Goal: Transaction & Acquisition: Purchase product/service

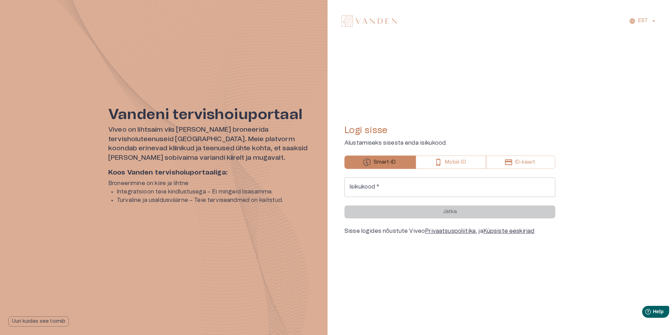
click at [461, 186] on input "Isikukood   *" at bounding box center [449, 187] width 211 height 20
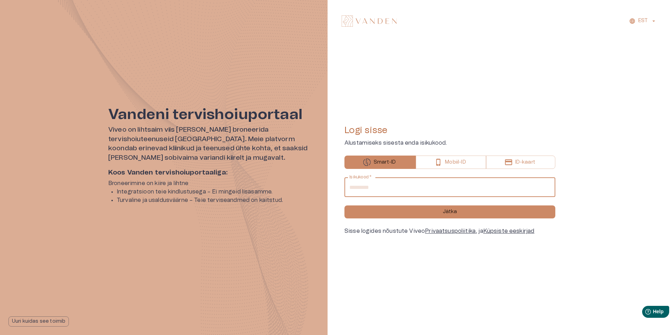
type input "**********"
click at [344, 206] on button "Jätka" at bounding box center [449, 212] width 211 height 13
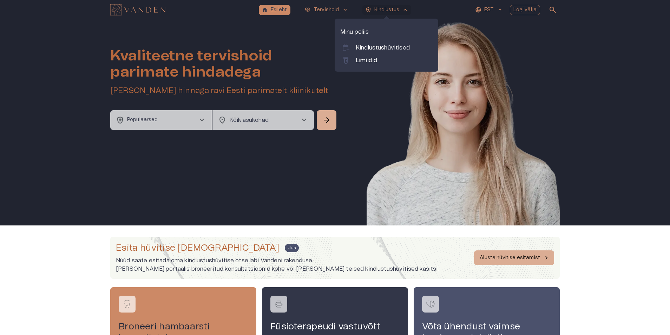
click at [398, 9] on p "Kindlustus" at bounding box center [387, 9] width 25 height 7
click at [356, 31] on p "Minu poliis" at bounding box center [386, 32] width 92 height 8
click at [370, 47] on p "Kindlustushüvitised" at bounding box center [383, 48] width 54 height 8
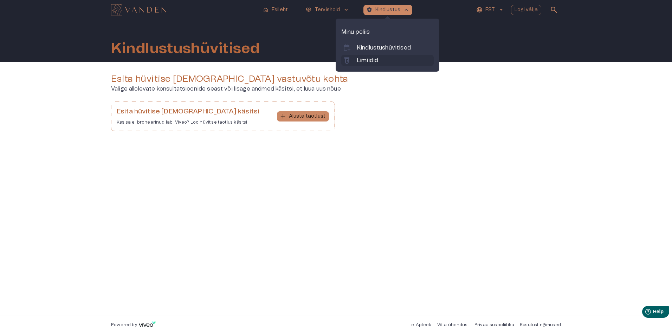
click at [374, 58] on p "Limiidid" at bounding box center [367, 60] width 21 height 8
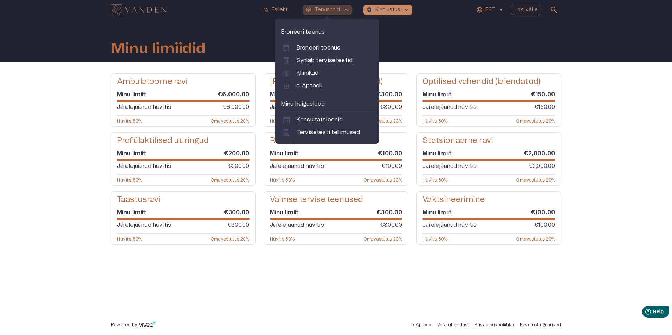
click at [315, 11] on p "Tervishoid" at bounding box center [327, 9] width 26 height 7
click at [306, 87] on p "e-Apteek" at bounding box center [309, 86] width 26 height 8
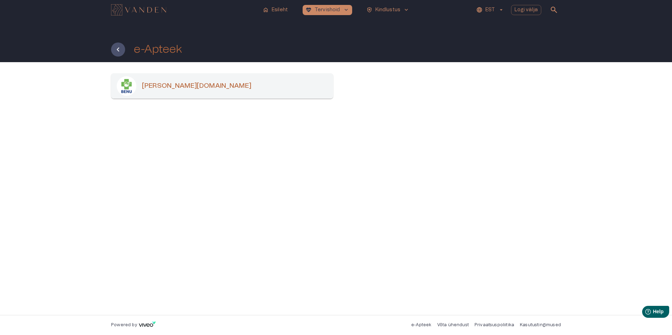
click at [167, 94] on div "[PERSON_NAME][DOMAIN_NAME]" at bounding box center [222, 85] width 222 height 25
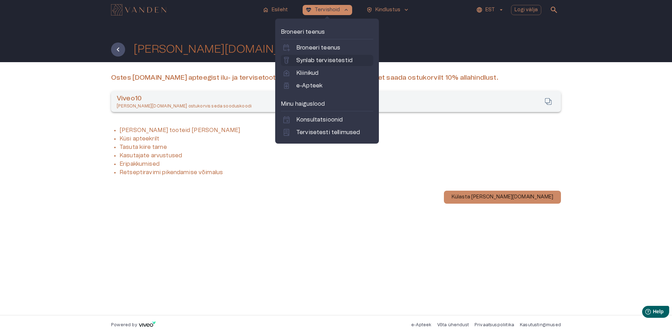
click at [318, 59] on p "Synlab tervisetestid" at bounding box center [324, 60] width 56 height 8
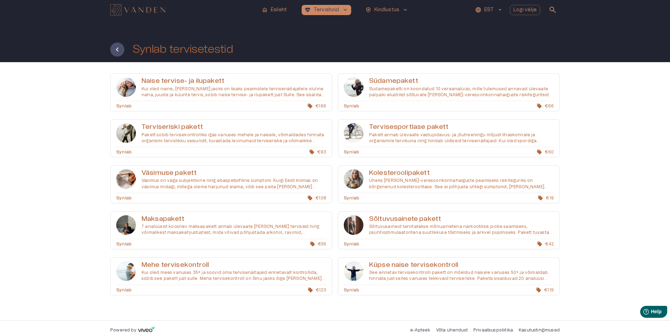
click at [174, 190] on div "Väsimuse pakett Väsimus on väga subjektiivne ning ebaspetsiifiline sümptom. Kui…" at bounding box center [221, 179] width 221 height 27
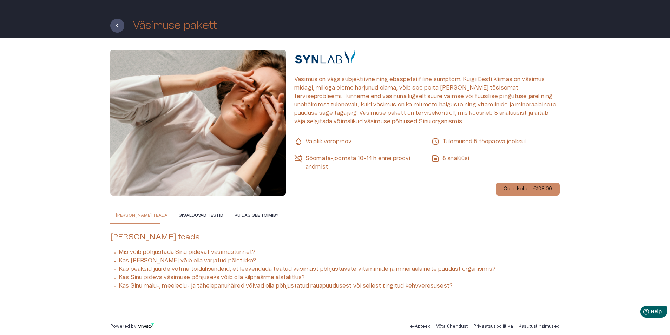
scroll to position [25, 0]
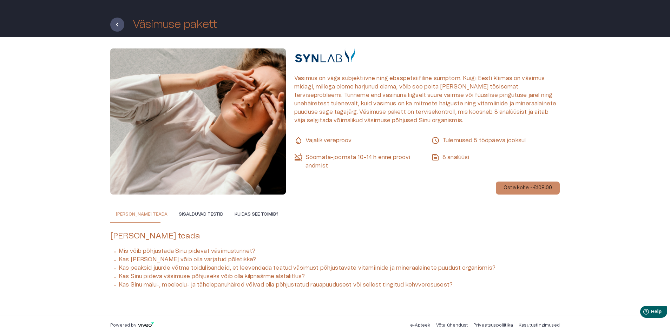
click at [199, 213] on button "Sisalduvad testid" at bounding box center [201, 214] width 56 height 17
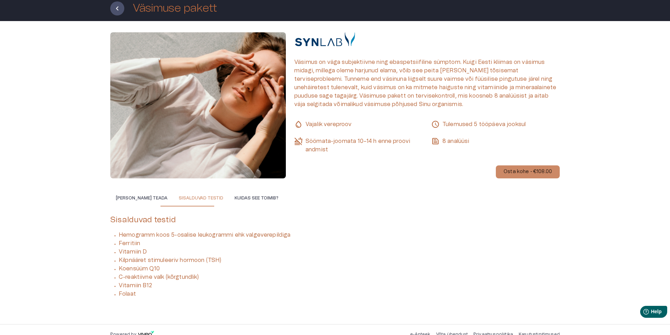
scroll to position [50, 0]
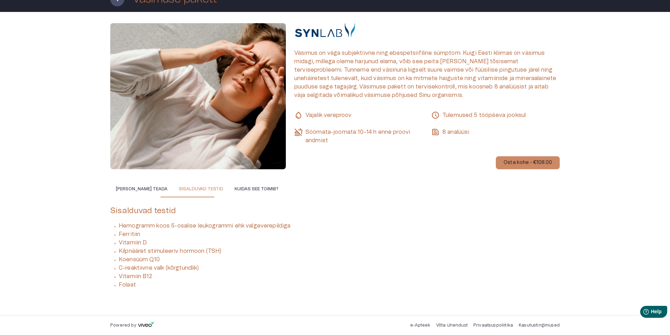
click at [242, 189] on button "Kuidas see toimib?" at bounding box center [256, 189] width 55 height 17
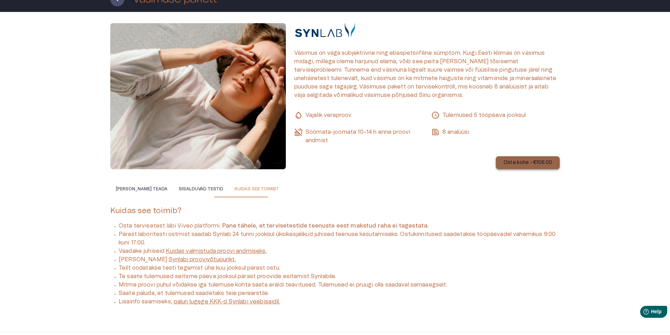
click at [511, 167] on button "Osta kohe - €108.00" at bounding box center [528, 162] width 64 height 13
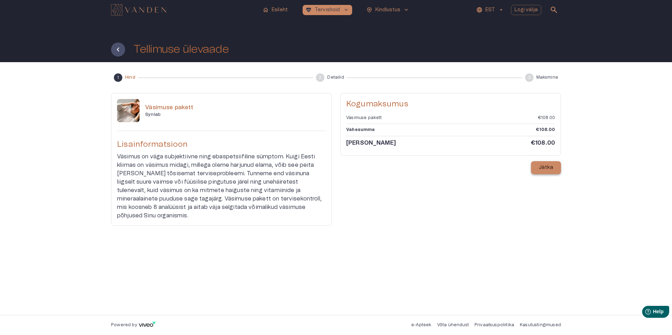
click at [541, 169] on p "Jätka" at bounding box center [546, 167] width 14 height 7
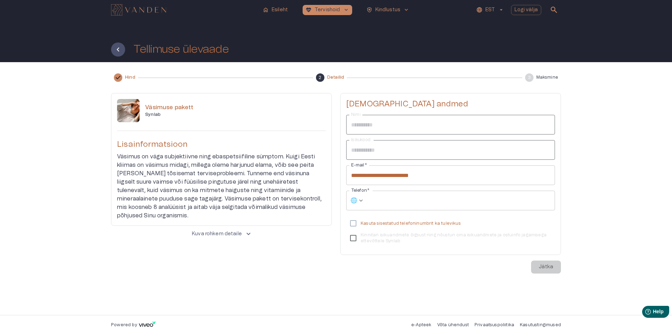
click at [355, 237] on label "Kinnitan isikuandmete õigsust ning nõustun oma isikuandmete ja ostuinfo jagamis…" at bounding box center [445, 238] width 207 height 15
click at [379, 193] on input "Telefon   *" at bounding box center [461, 201] width 188 height 20
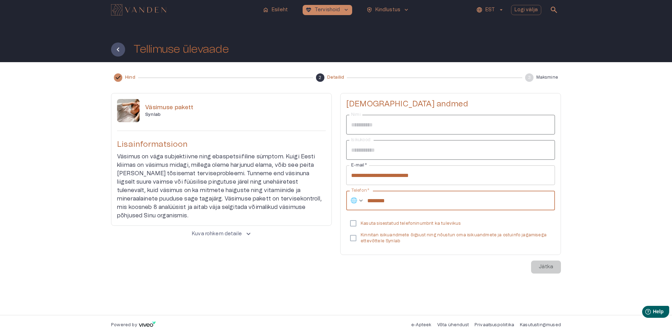
type input "********"
click at [364, 201] on icon at bounding box center [360, 200] width 7 height 7
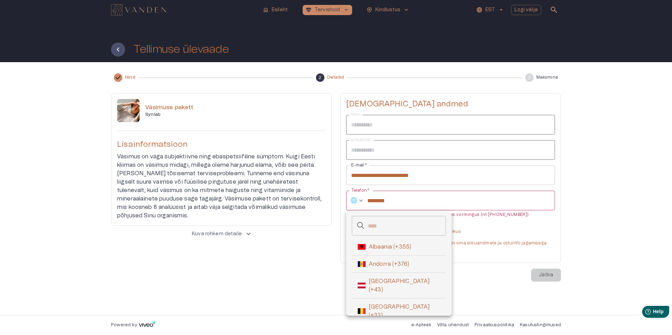
click at [364, 226] on icon at bounding box center [361, 226] width 8 height 8
click at [371, 226] on input "text" at bounding box center [407, 226] width 78 height 20
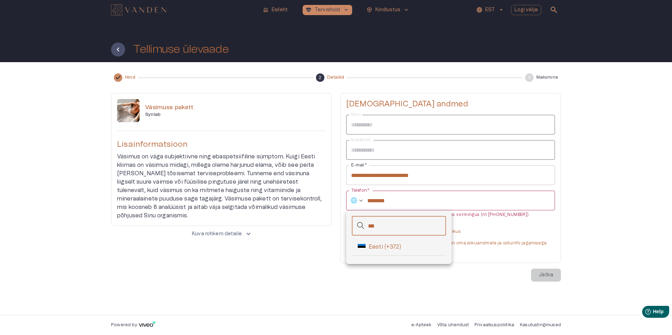
type input "***"
click at [372, 243] on span "Eesti (+372)" at bounding box center [405, 247] width 72 height 8
type input "**********"
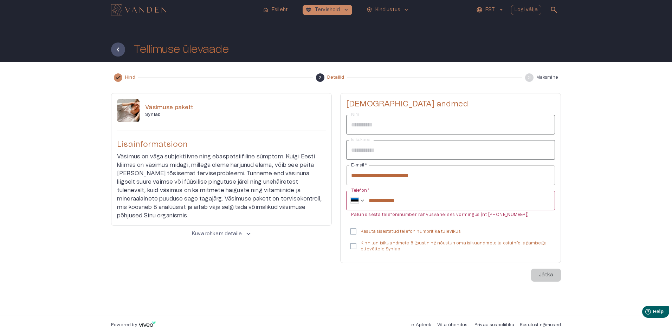
click at [421, 218] on p "Palun sisesta telefoninumber rahvusvahelises vormingus (nt [PHONE_NUMBER])" at bounding box center [450, 215] width 199 height 7
click at [414, 207] on input "**********" at bounding box center [462, 201] width 186 height 20
click at [375, 251] on div "**********" at bounding box center [450, 178] width 221 height 170
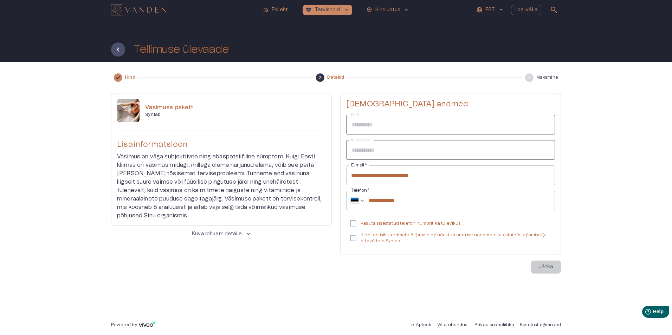
click at [368, 234] on p "Kinnitan isikuandmete õigsust ning nõustun oma isikuandmete ja ostuinfo jagamis…" at bounding box center [455, 238] width 189 height 12
click at [543, 263] on button "Jätka" at bounding box center [546, 267] width 30 height 13
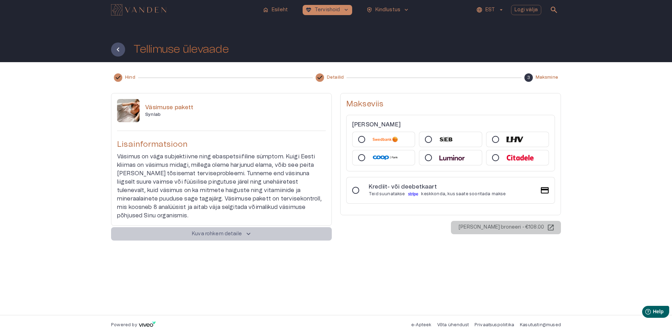
click at [239, 230] on p "Kuva rohkem detaile" at bounding box center [217, 233] width 50 height 7
